Goal: Information Seeking & Learning: Learn about a topic

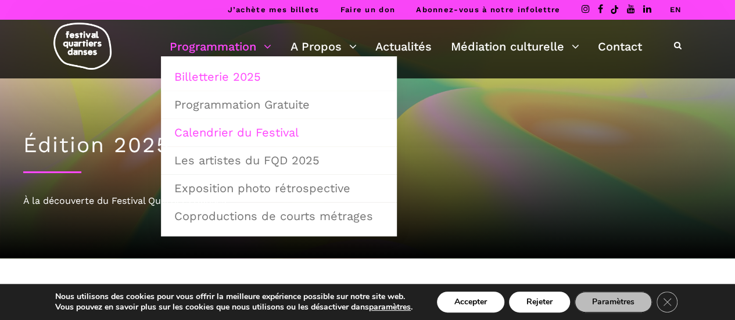
click at [213, 78] on link "Billetterie 2025" at bounding box center [278, 76] width 223 height 27
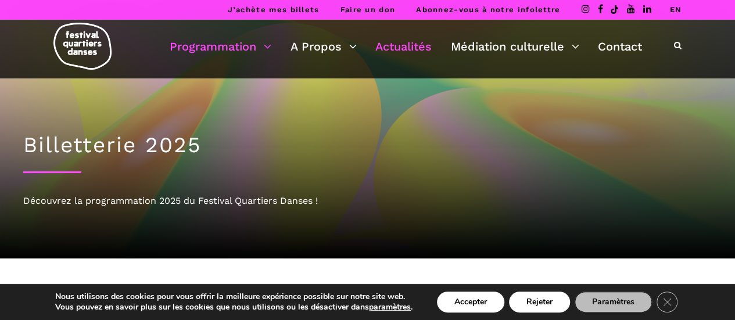
click at [412, 49] on link "Actualités" at bounding box center [403, 47] width 56 height 20
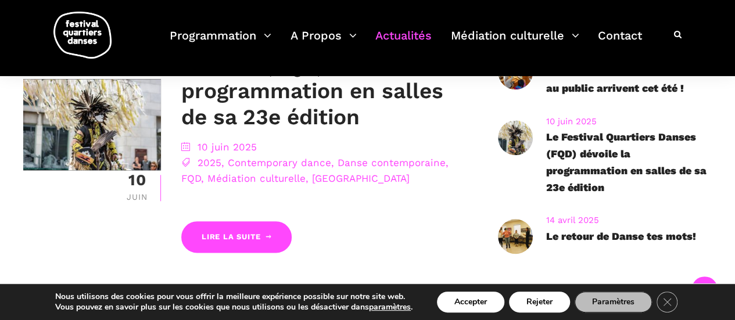
scroll to position [581, 0]
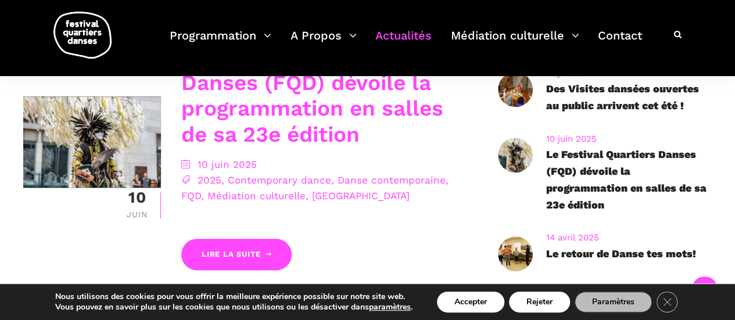
click at [238, 114] on link "Le Festival Quartiers Danses (FQD) dévoile la programmation en salles de sa 23e…" at bounding box center [312, 95] width 262 height 102
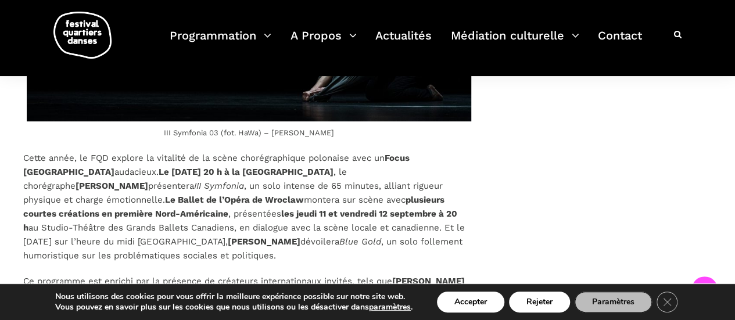
scroll to position [2207, 0]
